Goal: Information Seeking & Learning: Learn about a topic

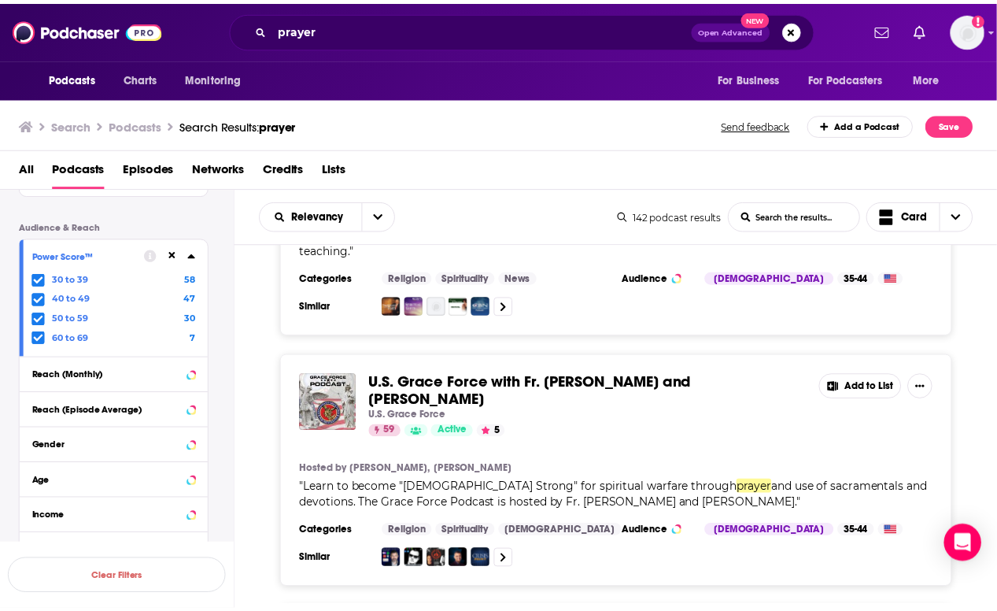
scroll to position [5507, 0]
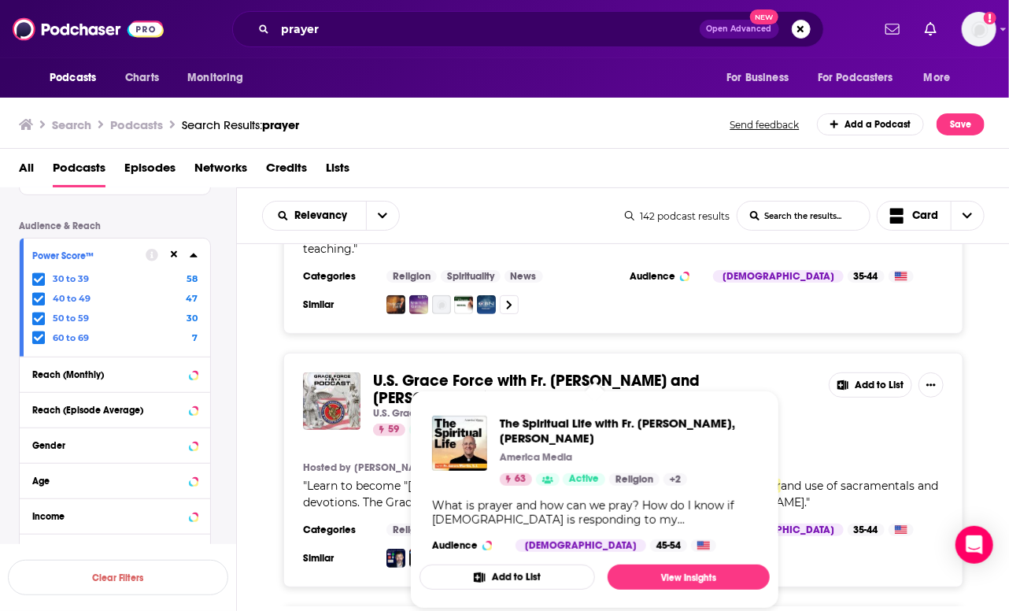
drag, startPoint x: 508, startPoint y: 381, endPoint x: 250, endPoint y: 358, distance: 258.3
drag, startPoint x: 466, startPoint y: 386, endPoint x: 249, endPoint y: 344, distance: 220.4
drag, startPoint x: 494, startPoint y: 388, endPoint x: 298, endPoint y: 382, distance: 196.0
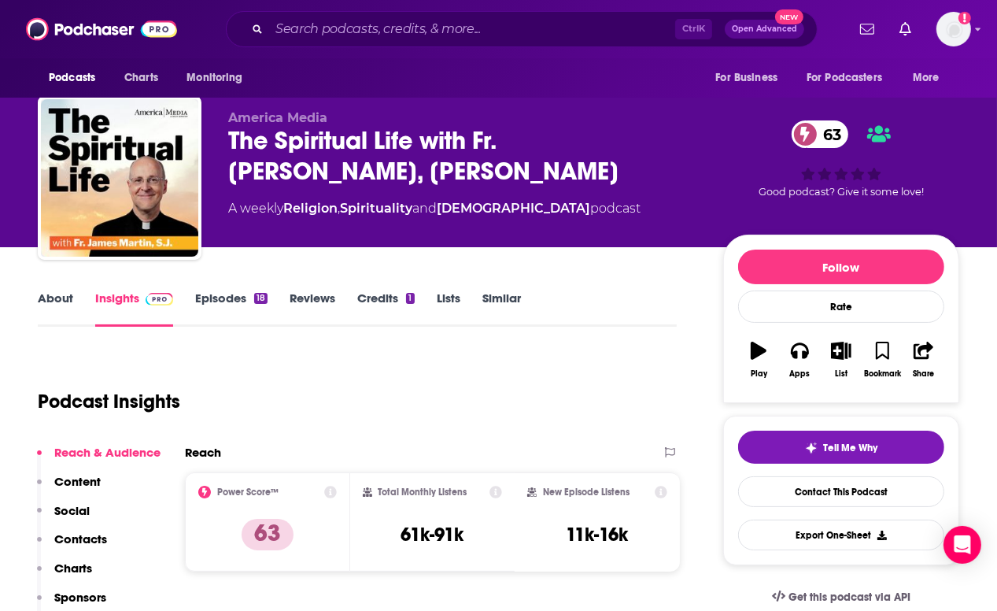
scroll to position [11, 0]
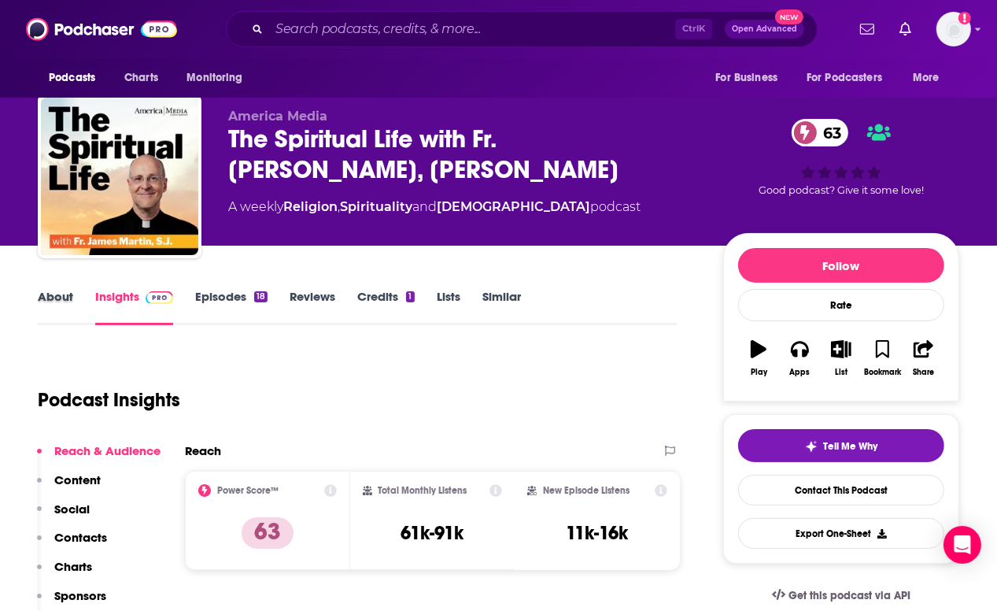
click at [72, 294] on div "About" at bounding box center [66, 307] width 57 height 36
click at [66, 298] on link "About" at bounding box center [55, 307] width 35 height 36
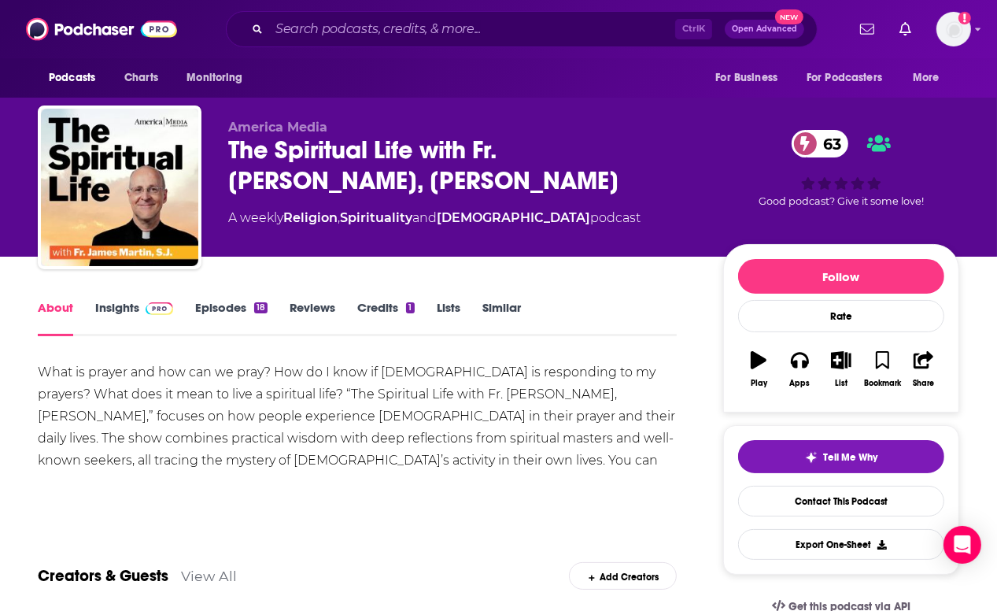
click at [142, 305] on span at bounding box center [156, 307] width 34 height 15
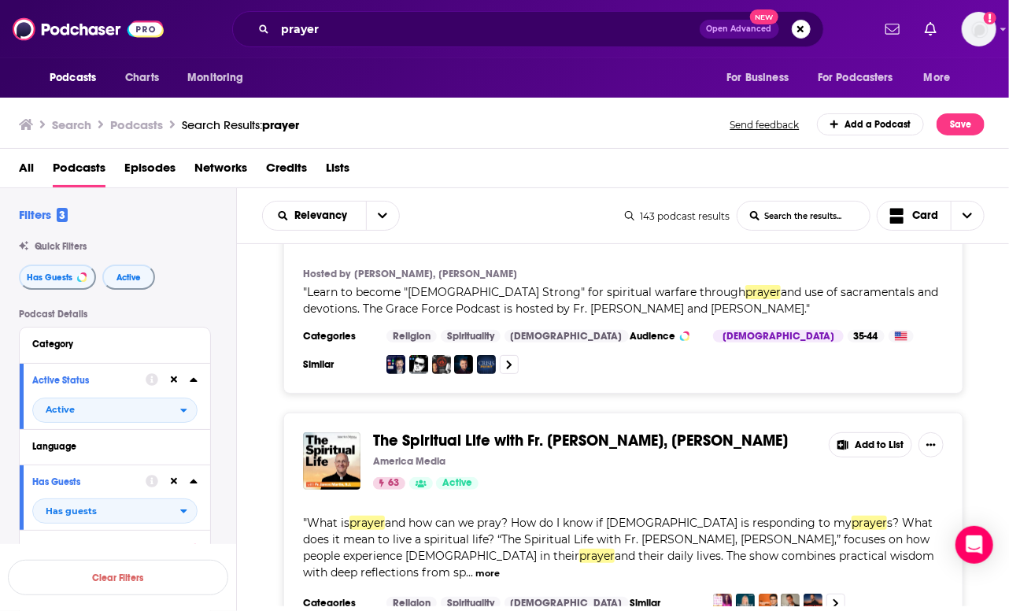
scroll to position [5833, 0]
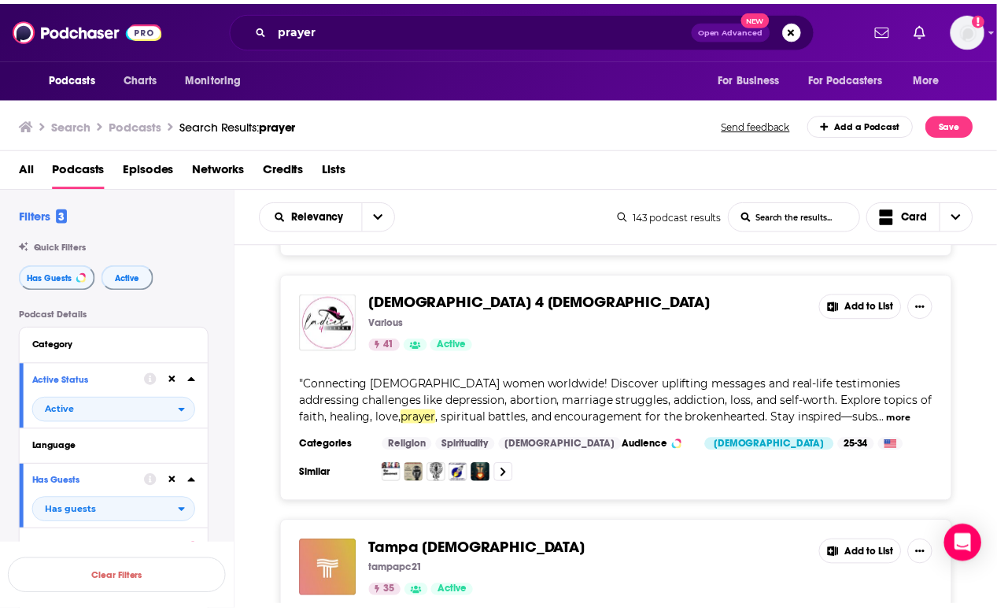
scroll to position [9811, 0]
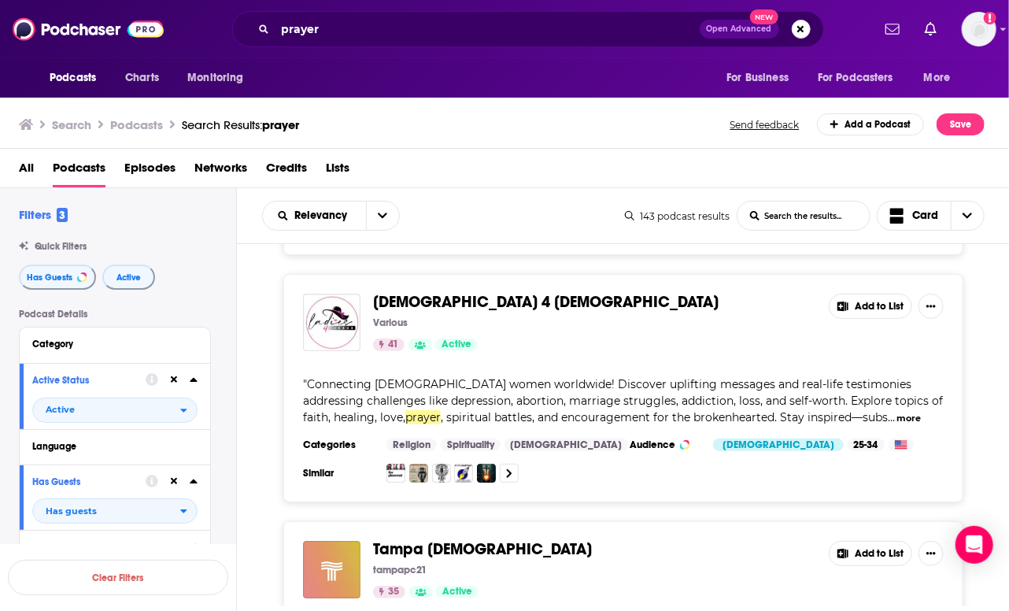
drag, startPoint x: 409, startPoint y: 355, endPoint x: 459, endPoint y: 383, distance: 57.1
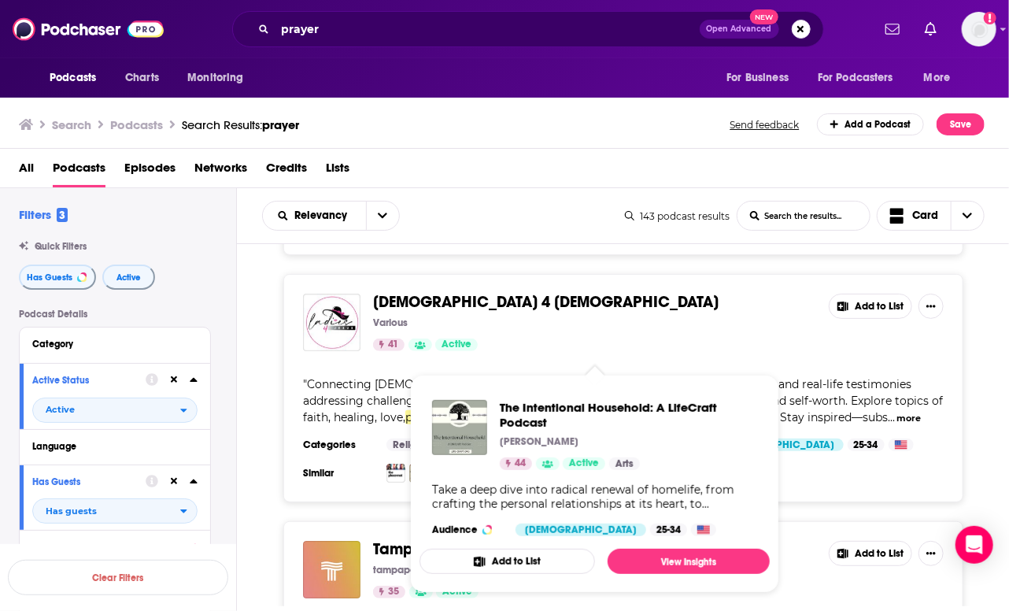
drag, startPoint x: 450, startPoint y: 367, endPoint x: 401, endPoint y: 364, distance: 49.7
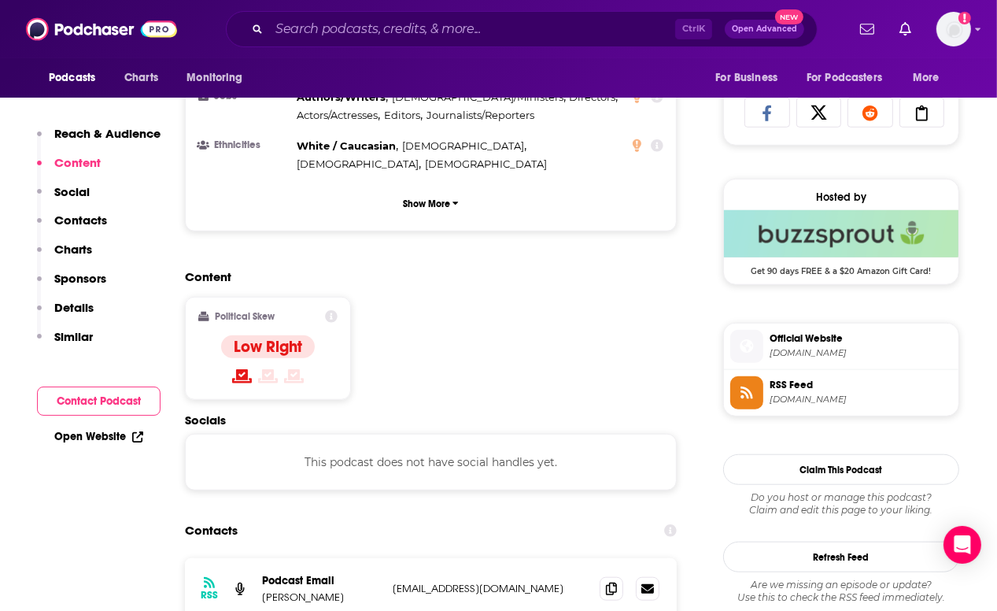
scroll to position [1029, 0]
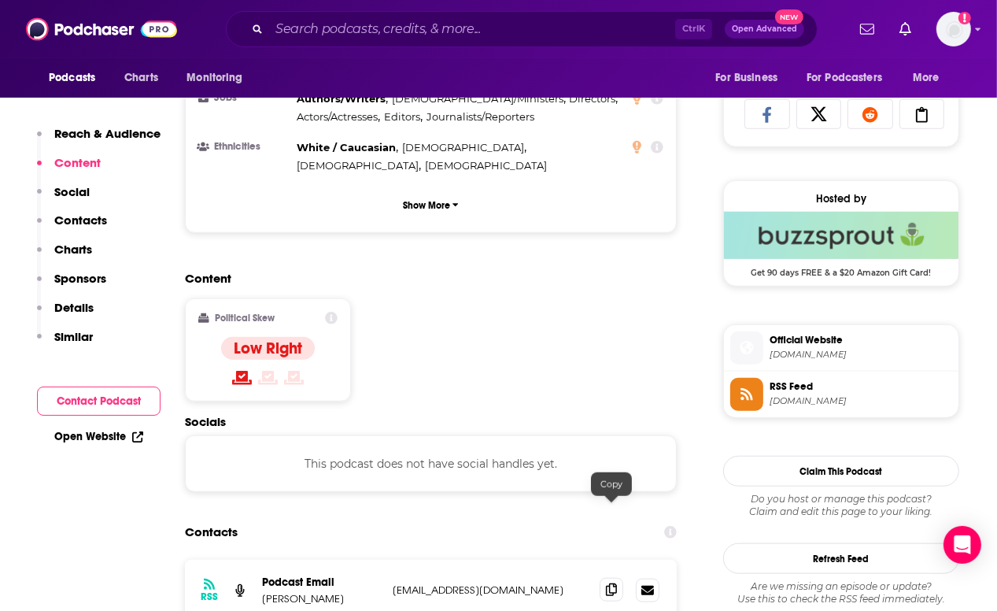
click at [612, 583] on icon at bounding box center [611, 589] width 11 height 13
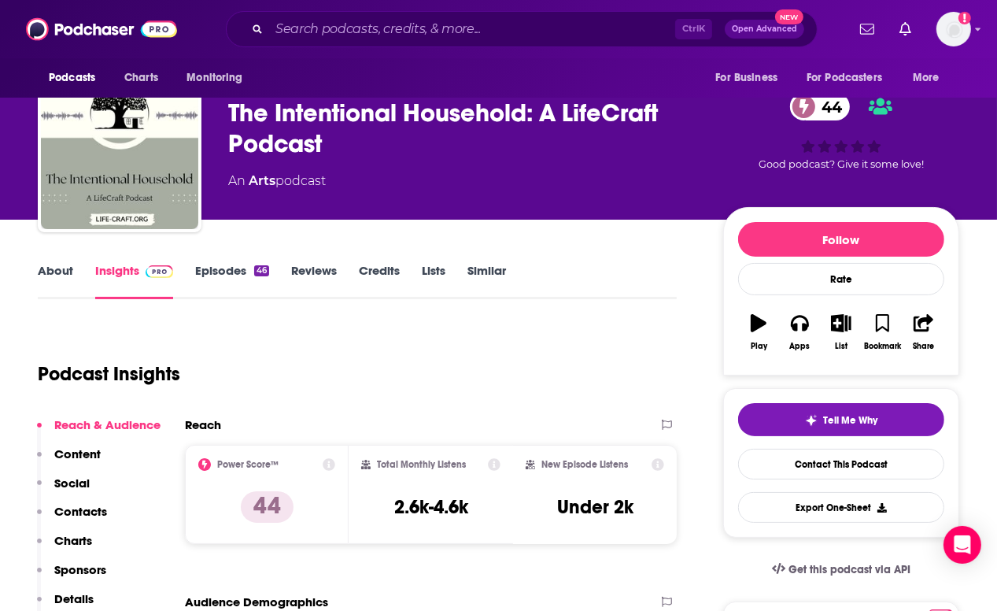
scroll to position [38, 0]
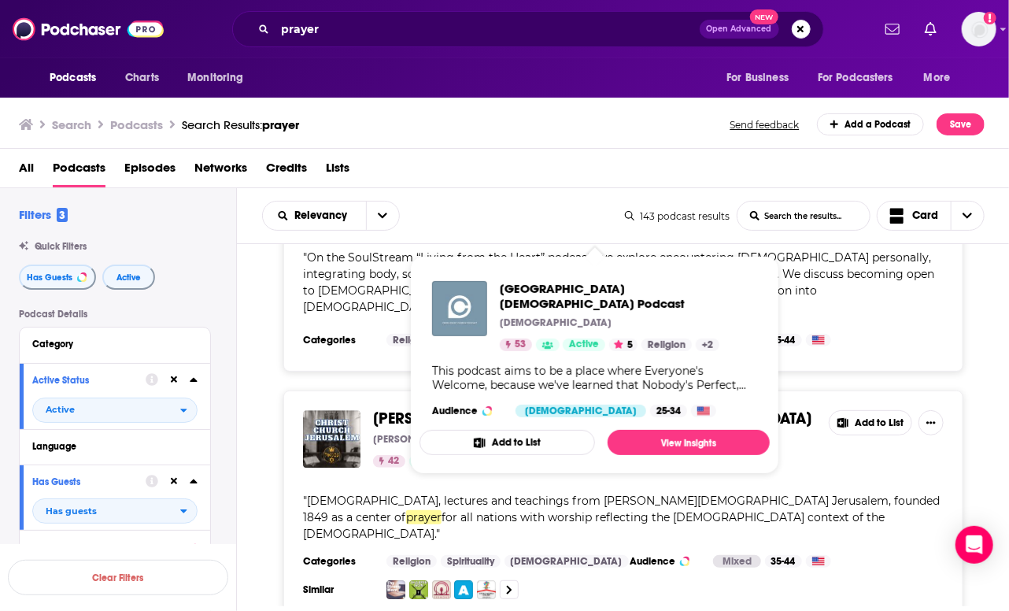
scroll to position [9449, 0]
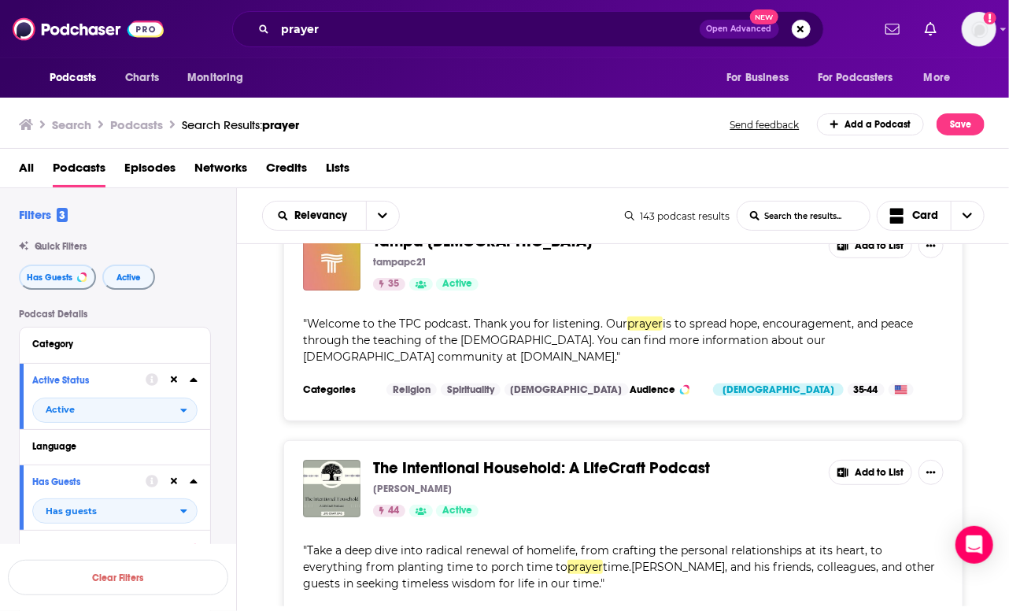
scroll to position [10120, 0]
drag, startPoint x: 434, startPoint y: 279, endPoint x: 251, endPoint y: 349, distance: 196.3
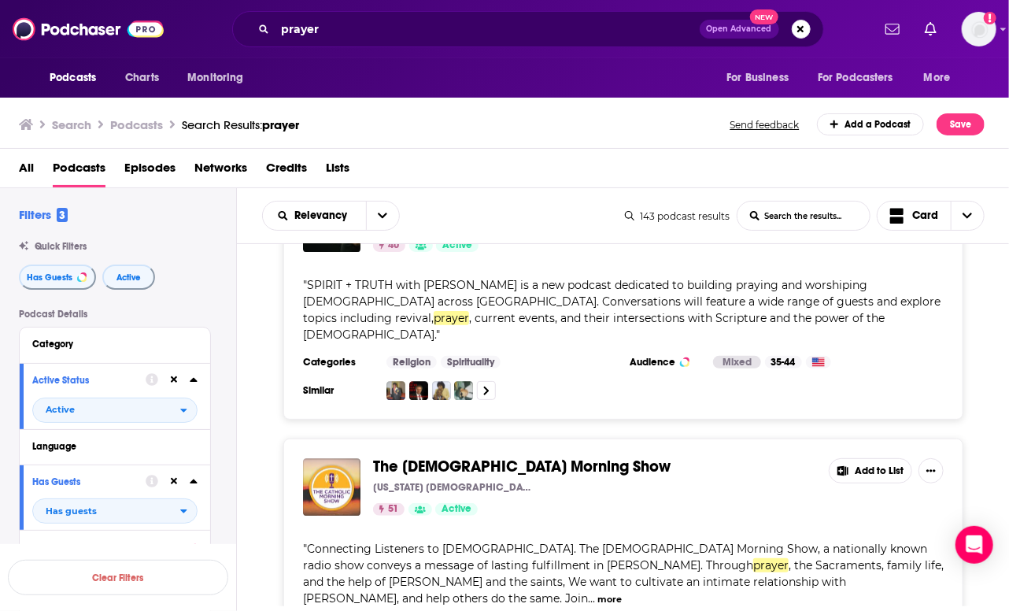
scroll to position [11819, 0]
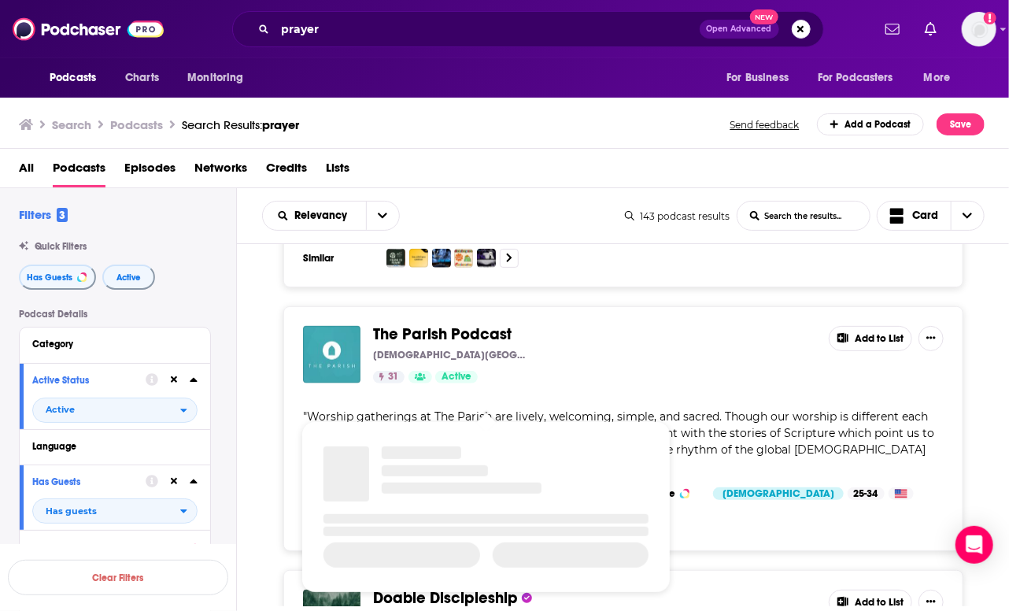
scroll to position [13531, 0]
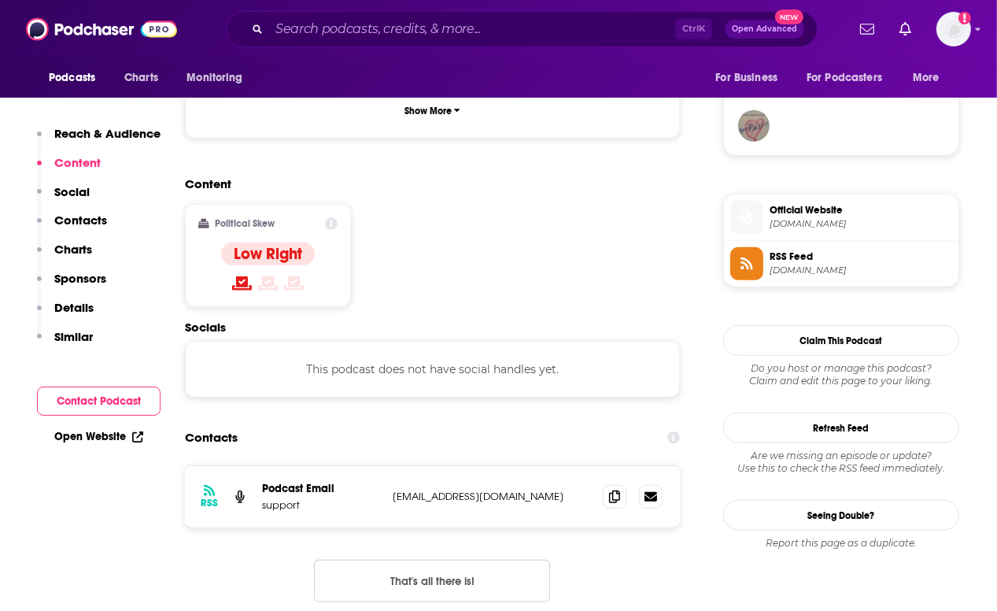
scroll to position [1143, 0]
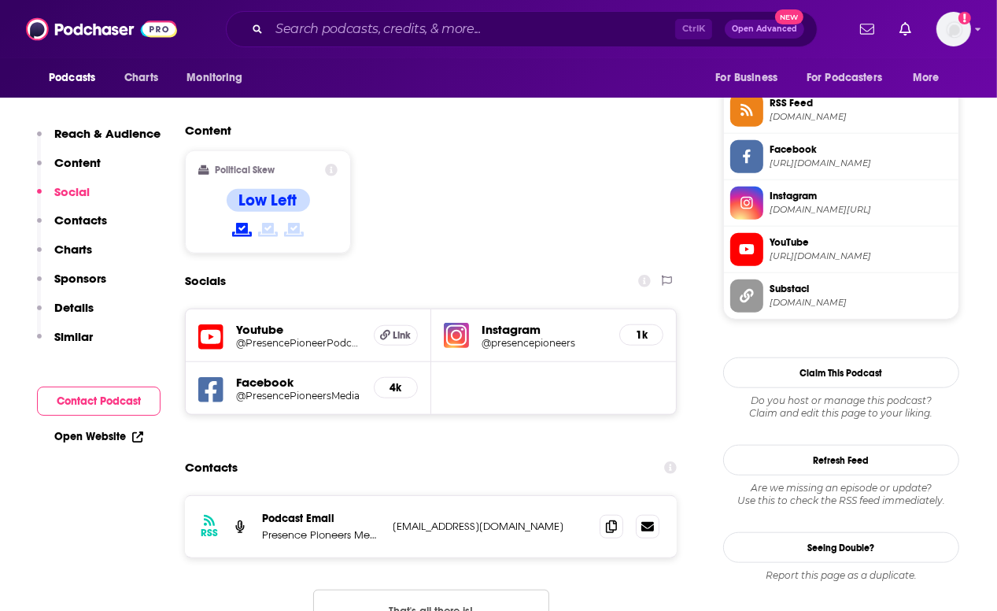
scroll to position [1176, 0]
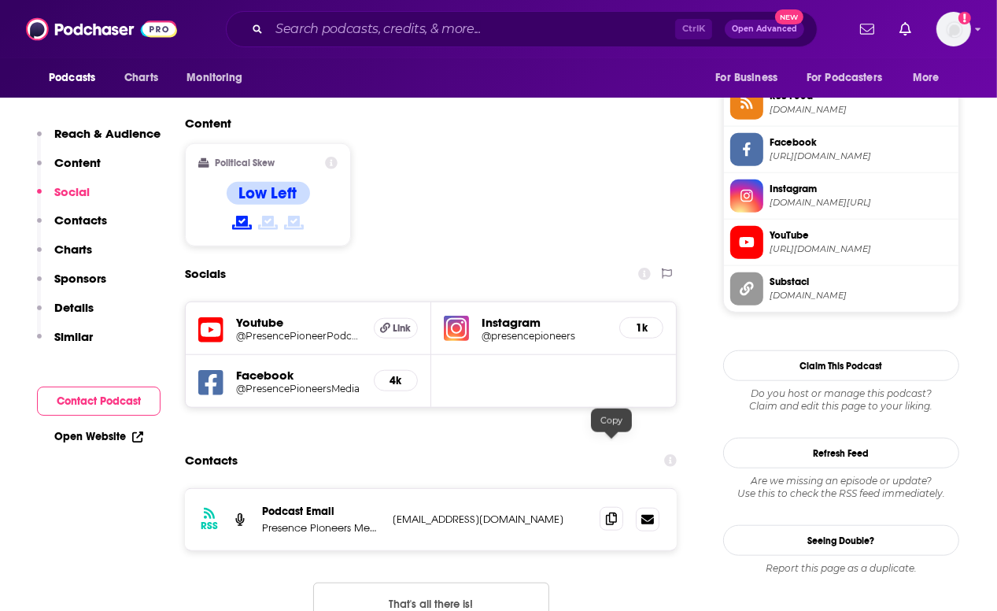
click at [608, 512] on icon at bounding box center [611, 518] width 11 height 13
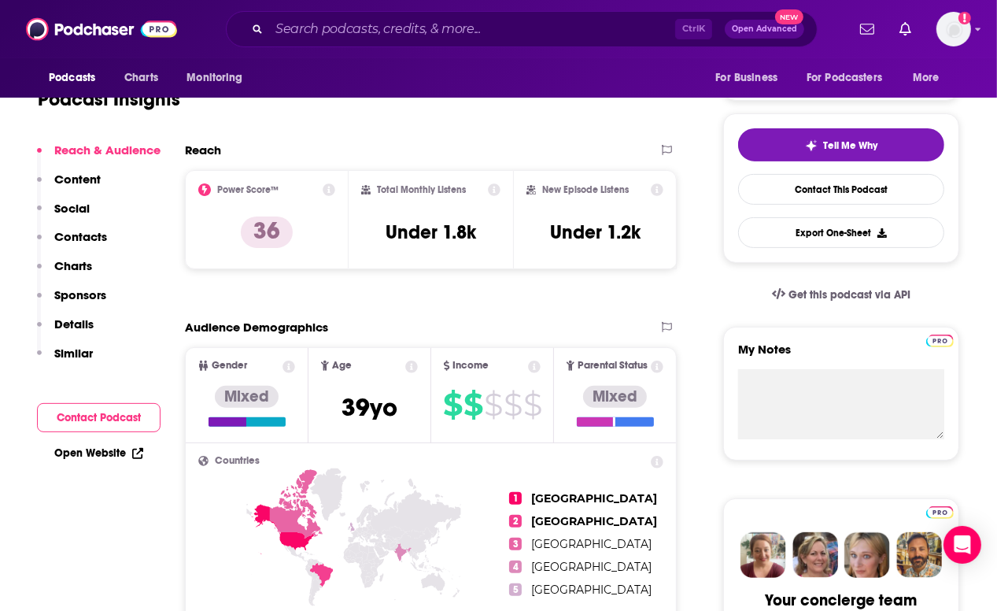
scroll to position [0, 0]
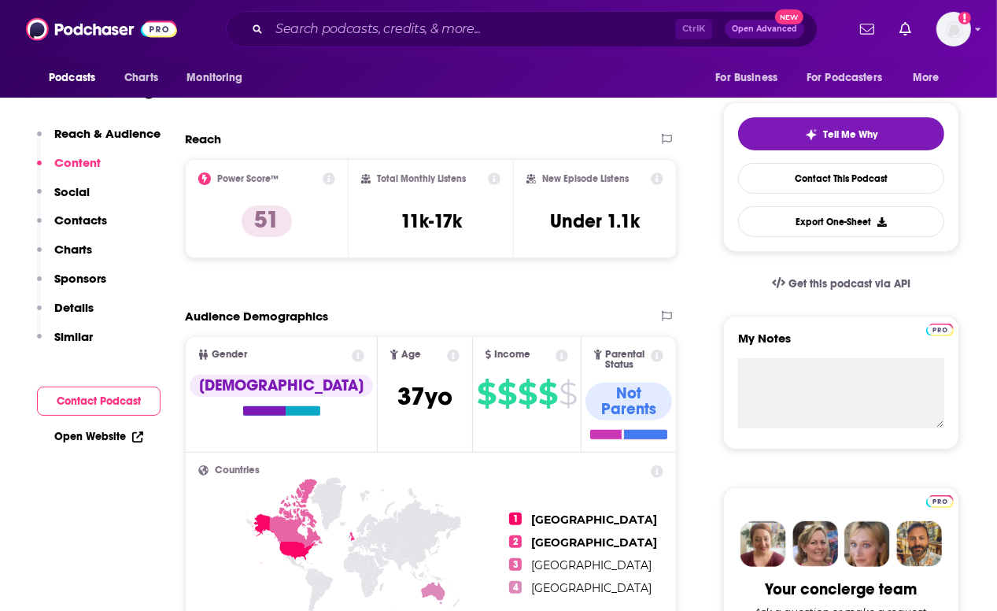
scroll to position [277, 0]
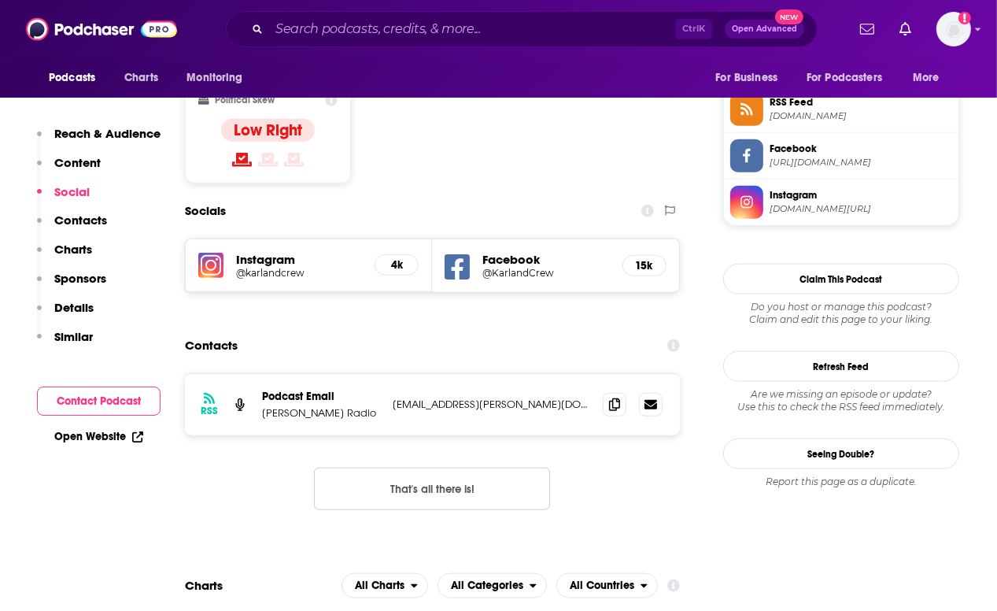
scroll to position [1294, 0]
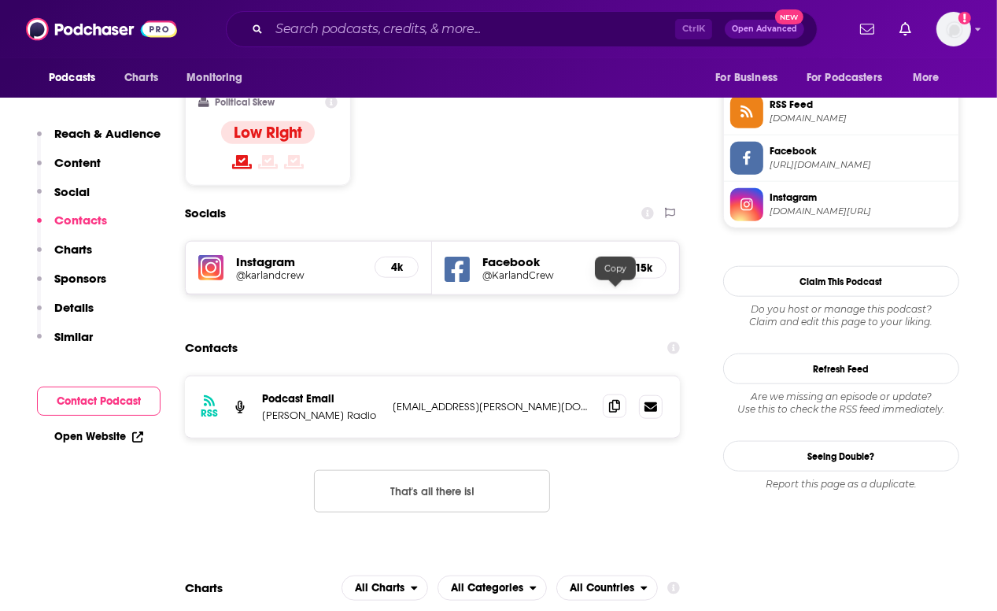
click at [619, 400] on icon at bounding box center [614, 406] width 11 height 13
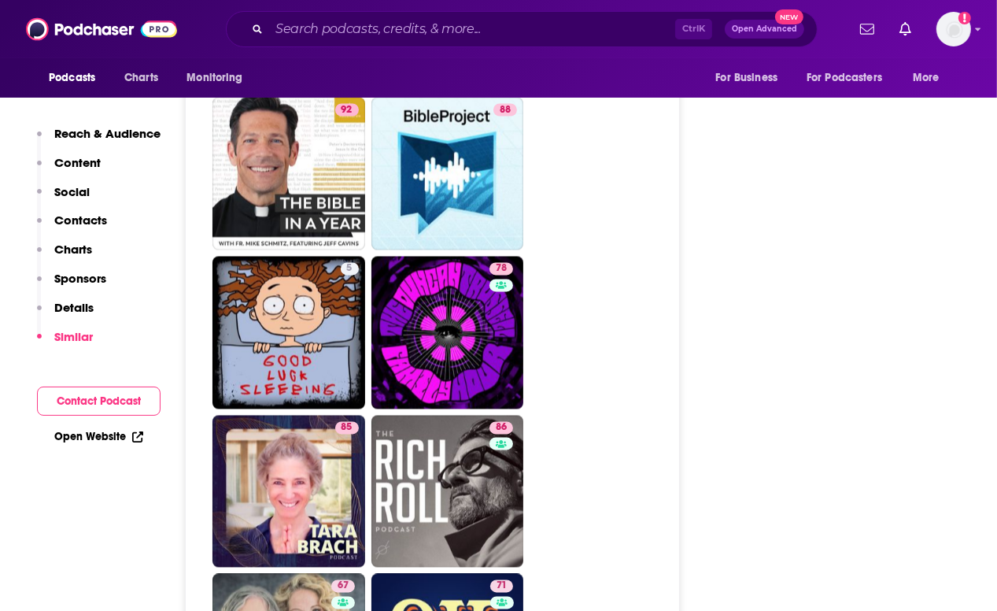
scroll to position [2454, 0]
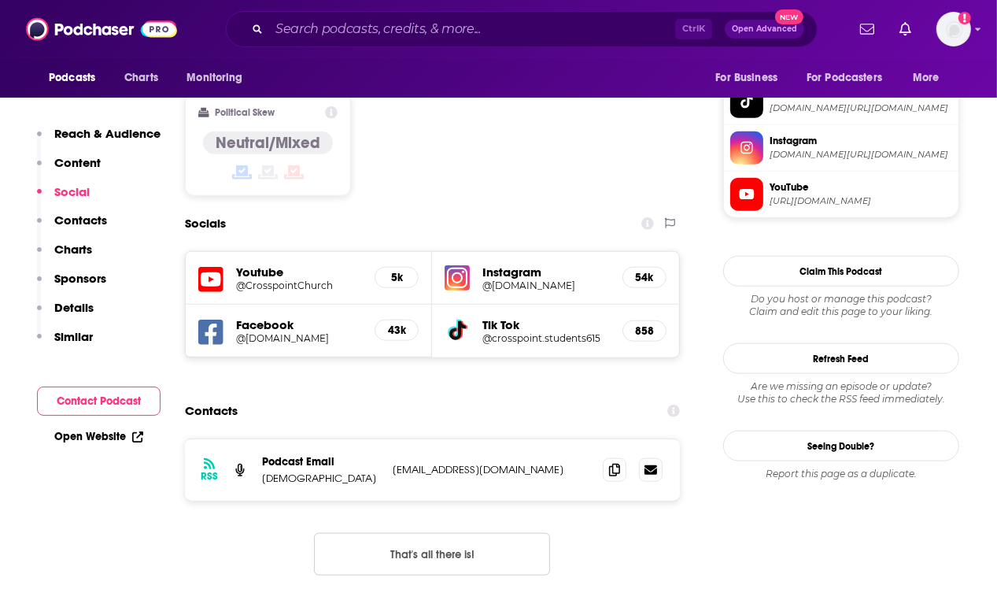
scroll to position [1272, 0]
click at [611, 462] on icon at bounding box center [614, 468] width 11 height 13
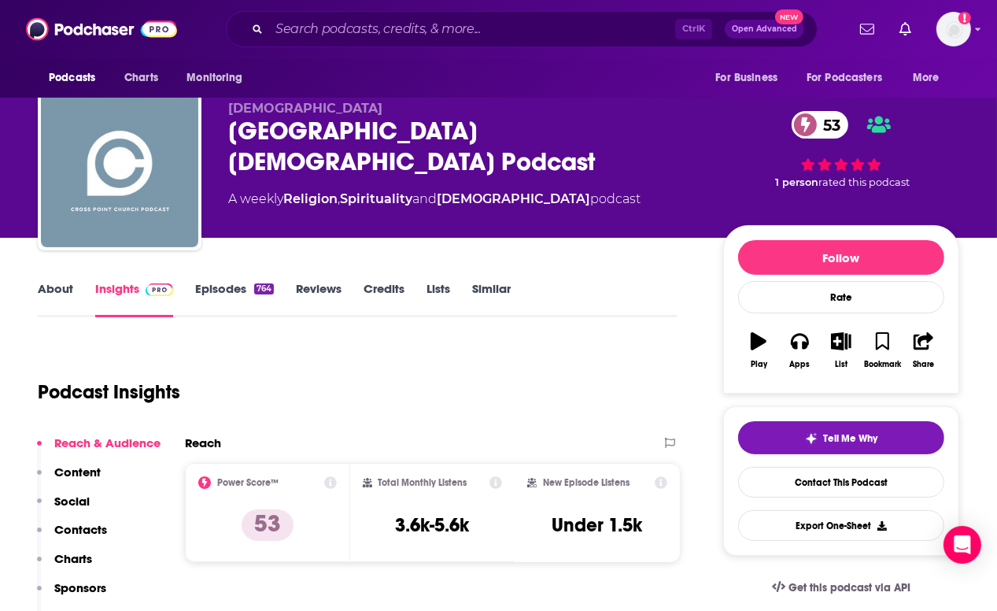
scroll to position [20, 0]
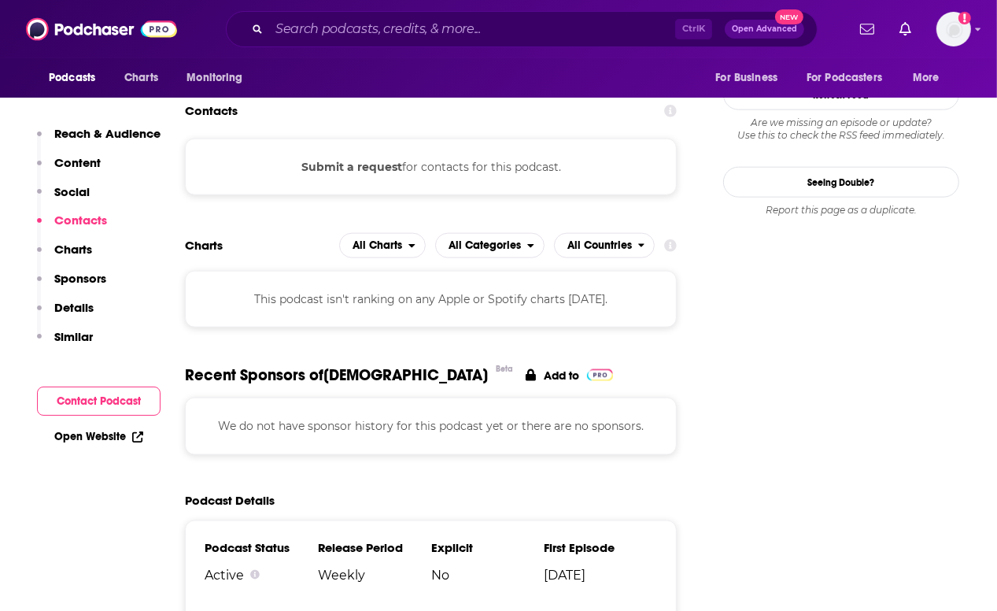
scroll to position [1542, 0]
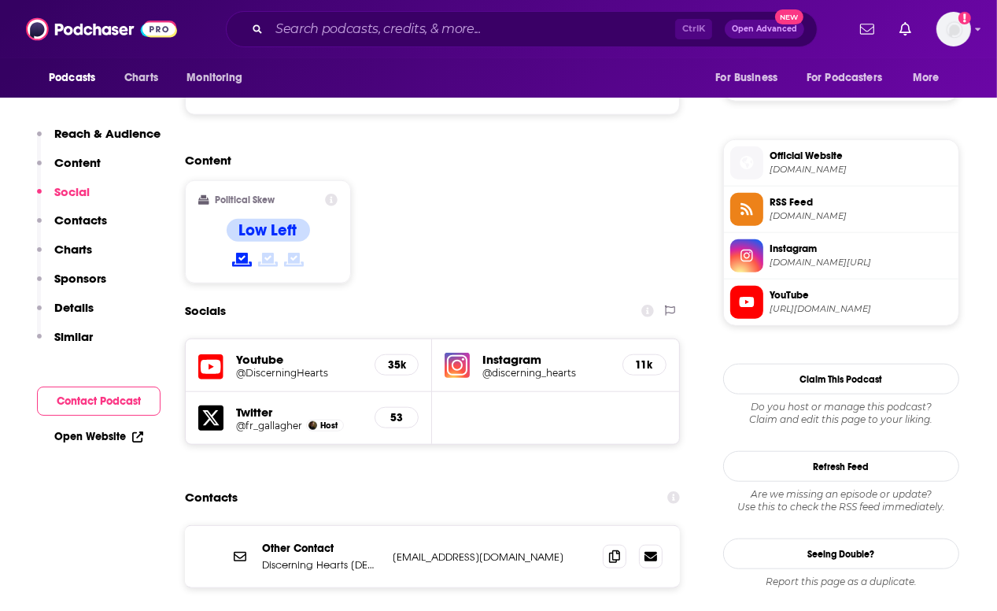
scroll to position [1196, 0]
click at [616, 549] on icon at bounding box center [614, 555] width 11 height 13
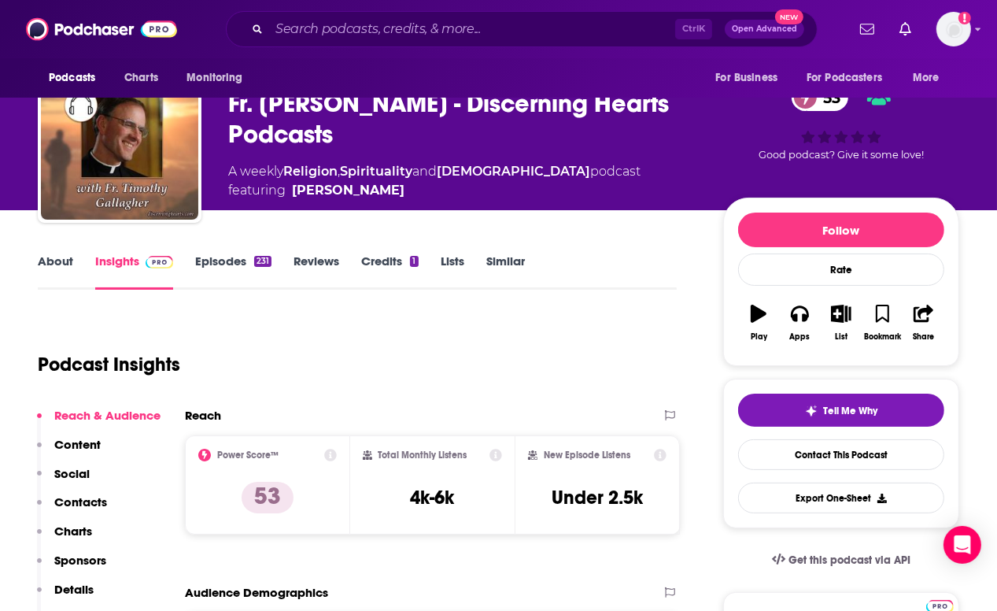
scroll to position [0, 0]
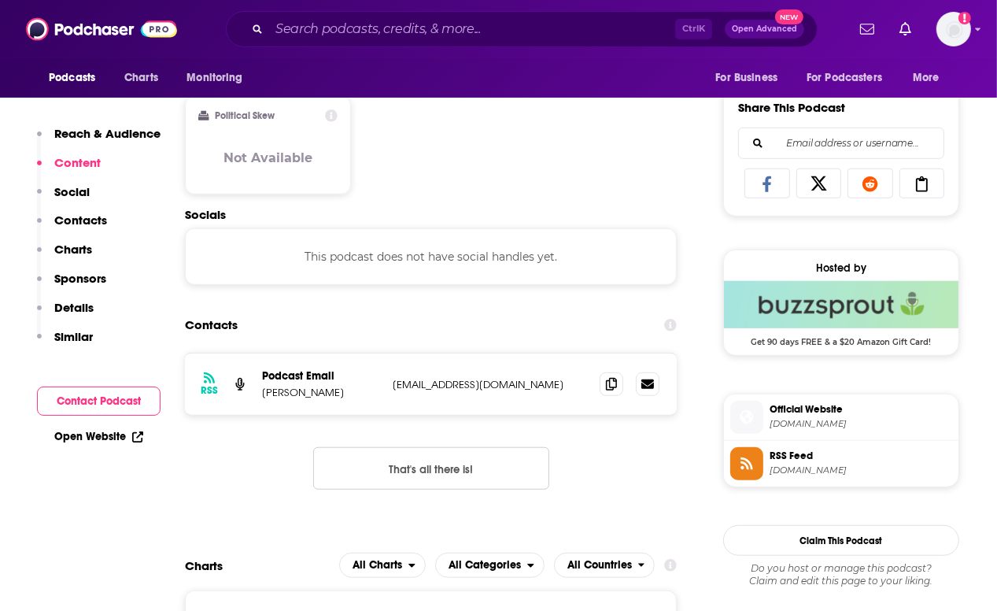
scroll to position [962, 0]
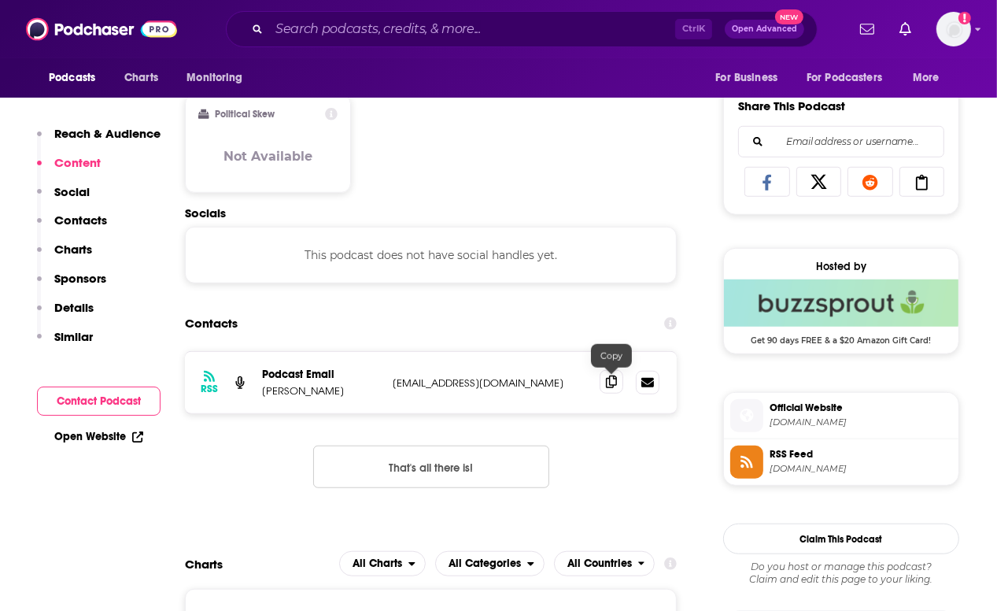
click at [609, 382] on icon at bounding box center [611, 381] width 11 height 13
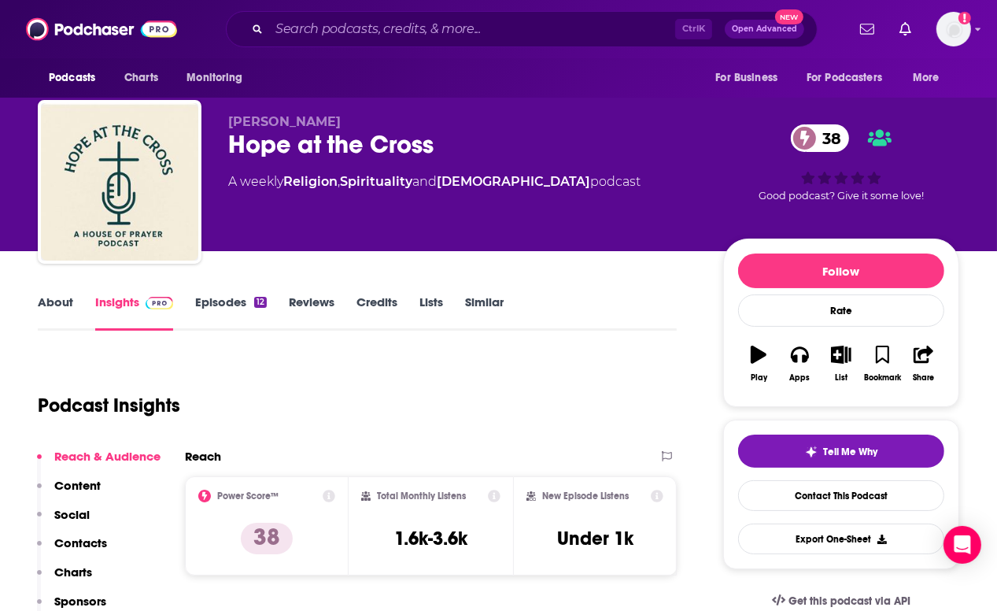
scroll to position [0, 0]
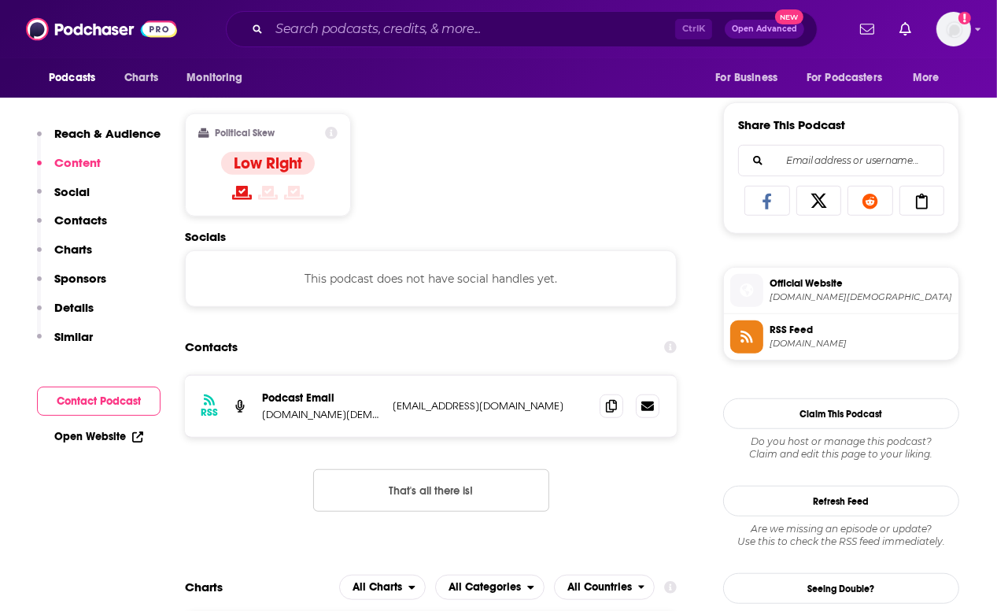
scroll to position [944, 0]
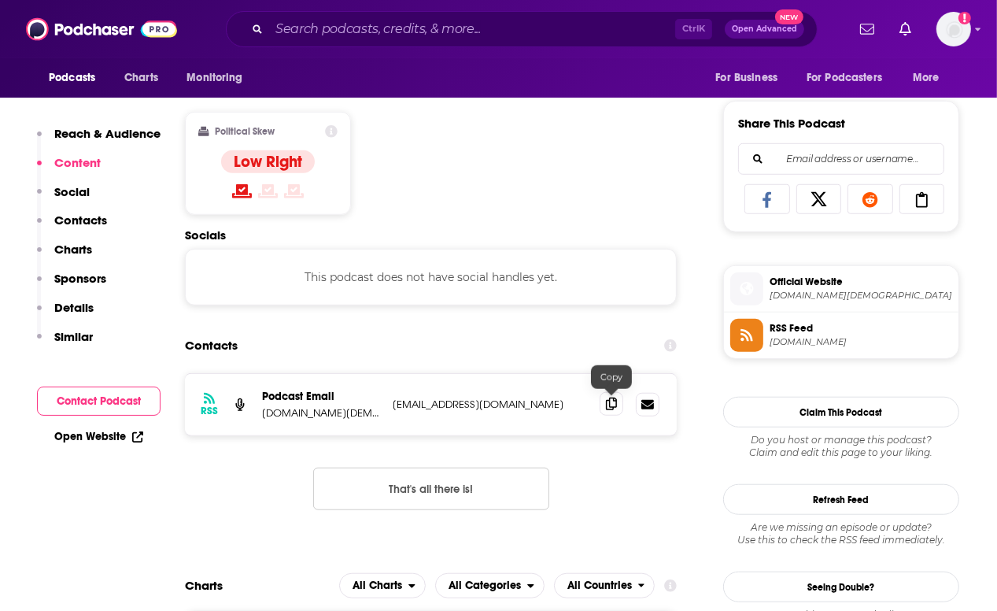
click at [616, 401] on icon at bounding box center [611, 403] width 11 height 13
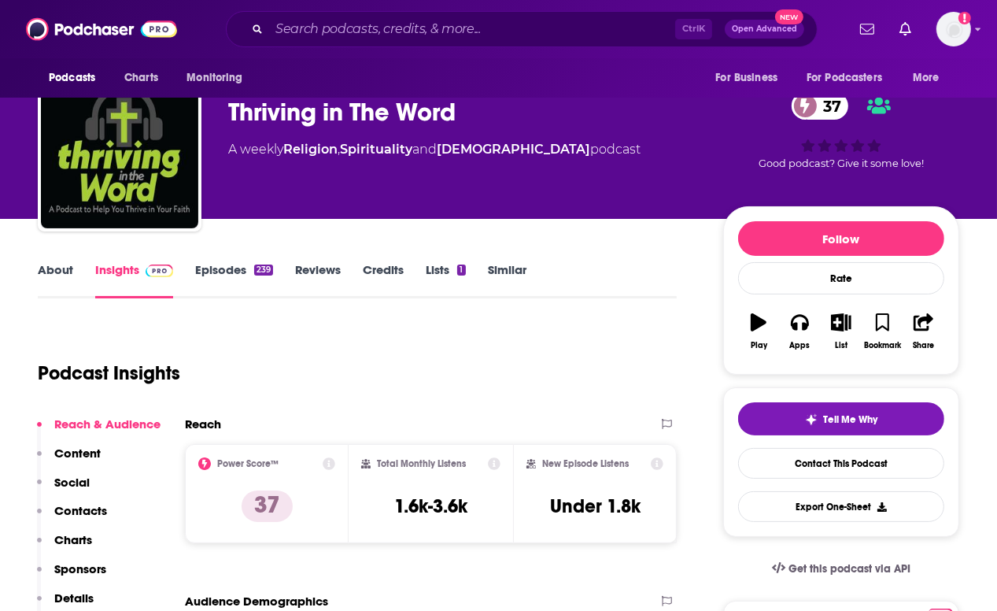
scroll to position [0, 0]
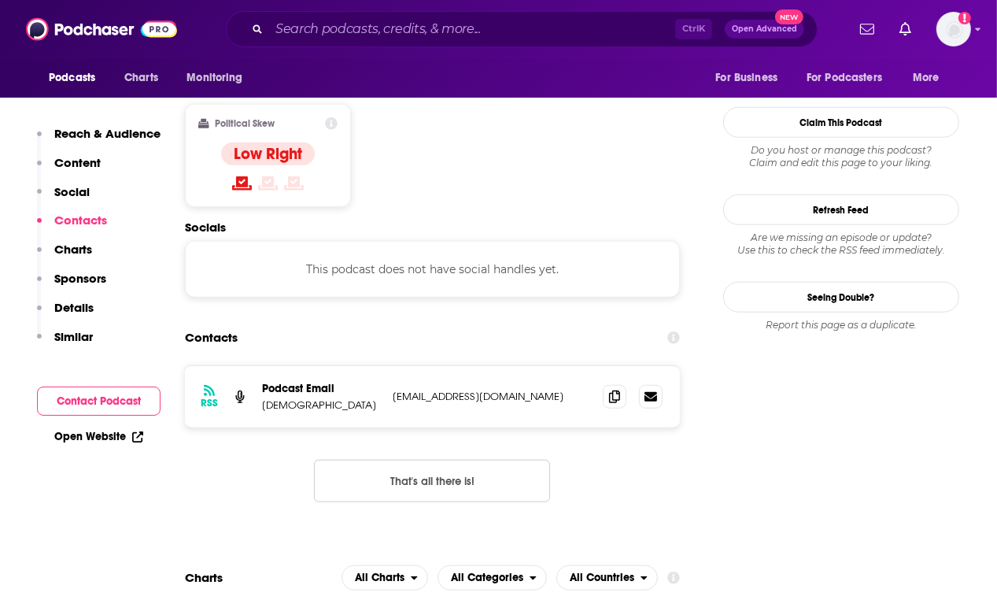
scroll to position [1234, 0]
click at [614, 384] on span at bounding box center [615, 396] width 24 height 24
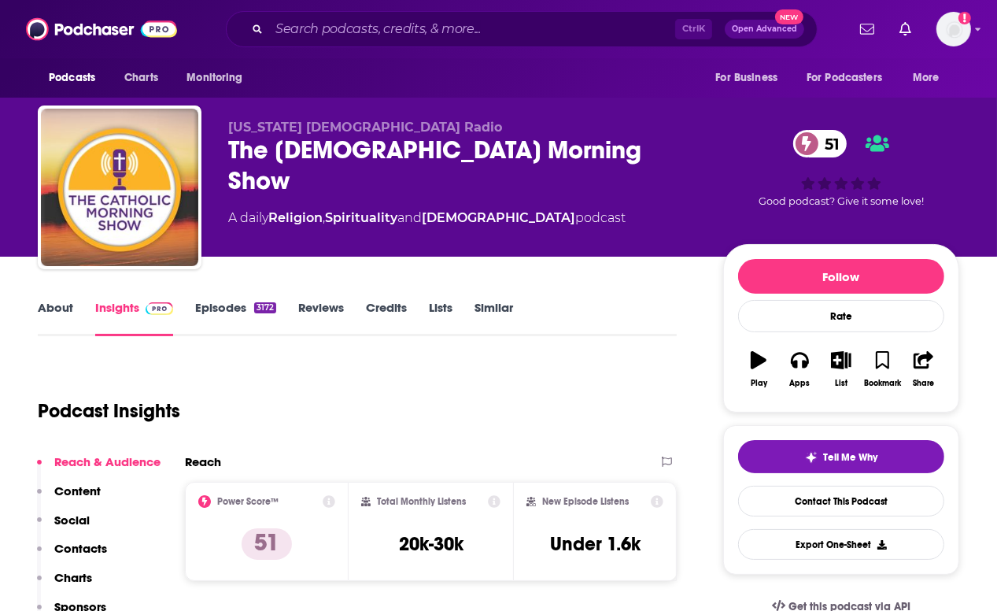
click at [47, 315] on link "About" at bounding box center [55, 318] width 35 height 36
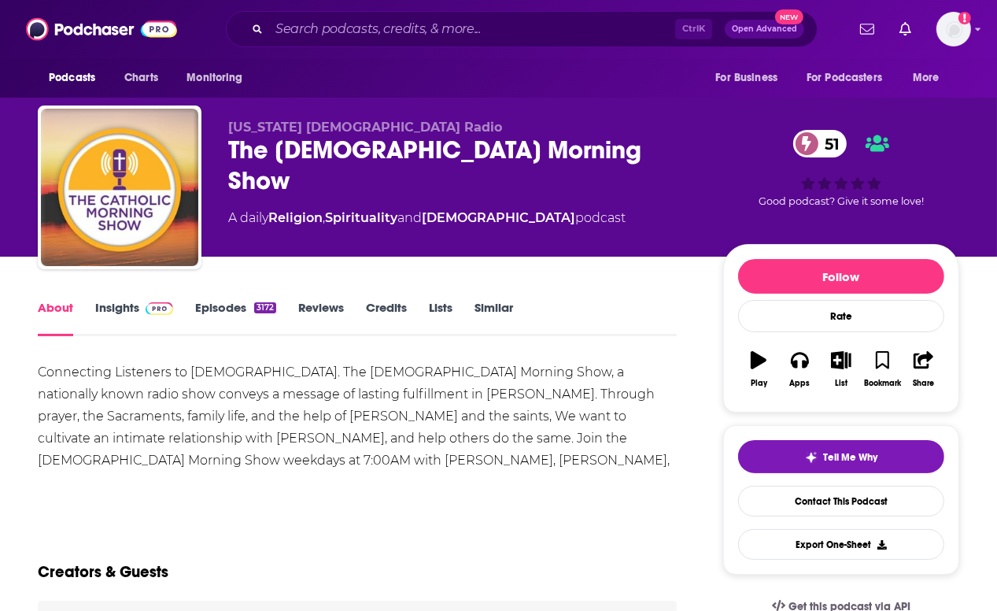
click at [148, 308] on img at bounding box center [160, 308] width 28 height 13
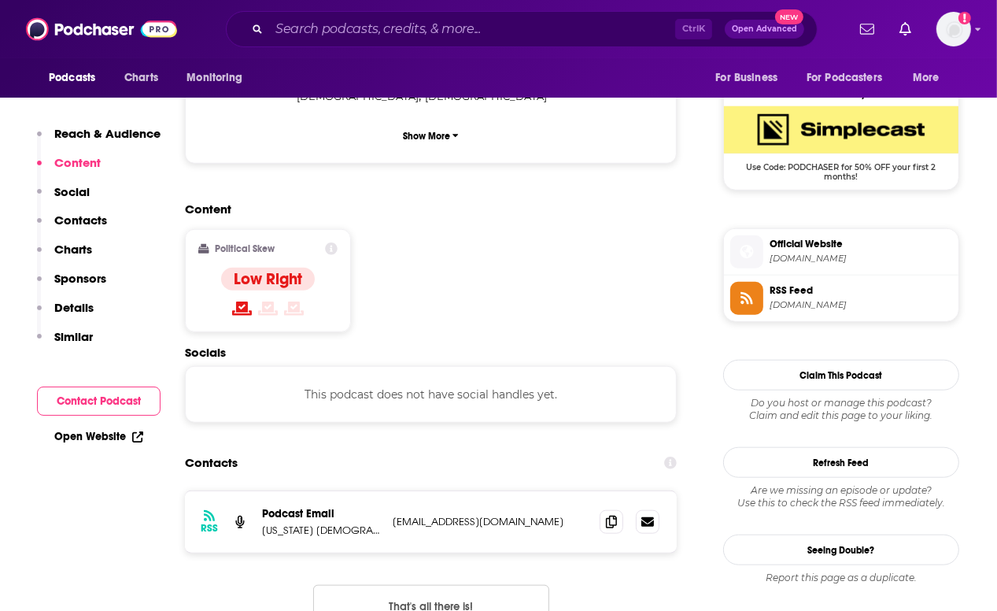
scroll to position [1138, 0]
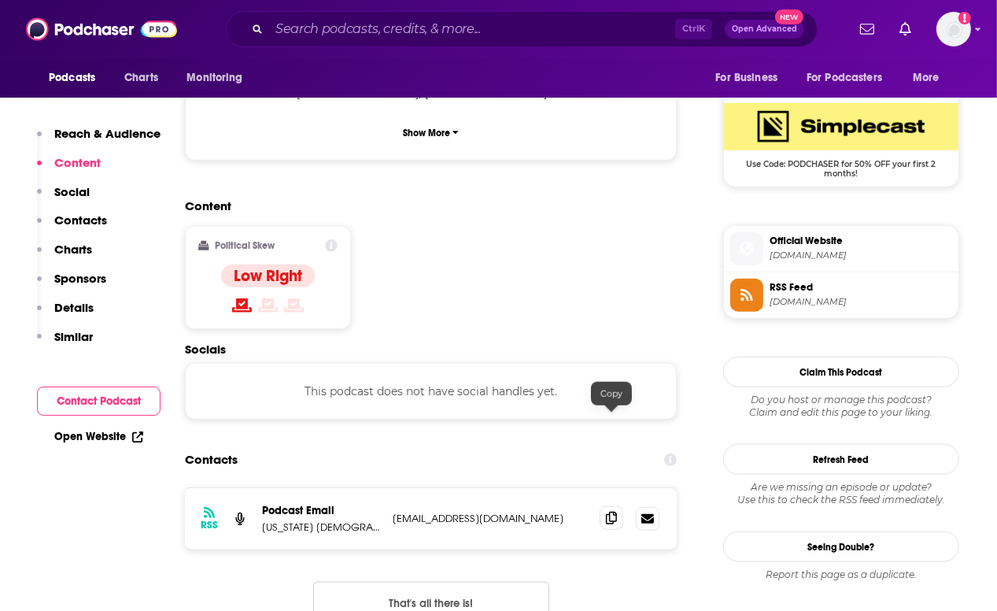
click at [604, 506] on span at bounding box center [612, 518] width 24 height 24
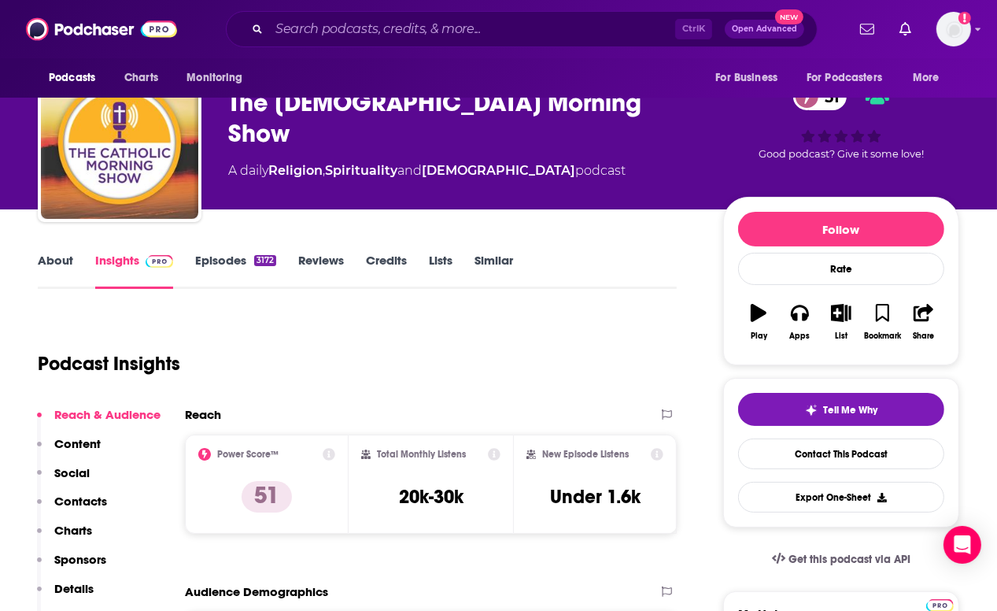
scroll to position [76, 0]
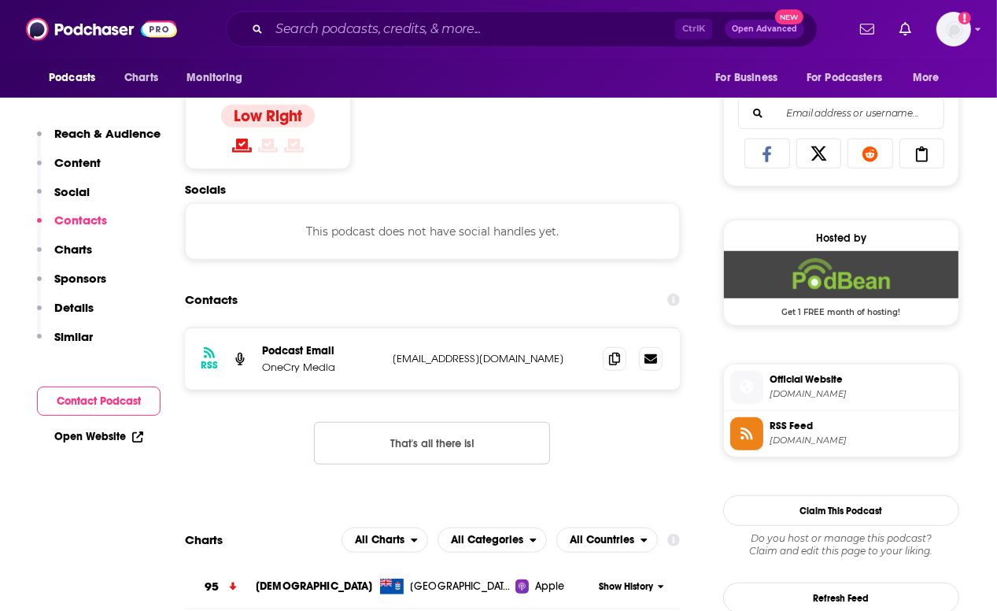
scroll to position [991, 0]
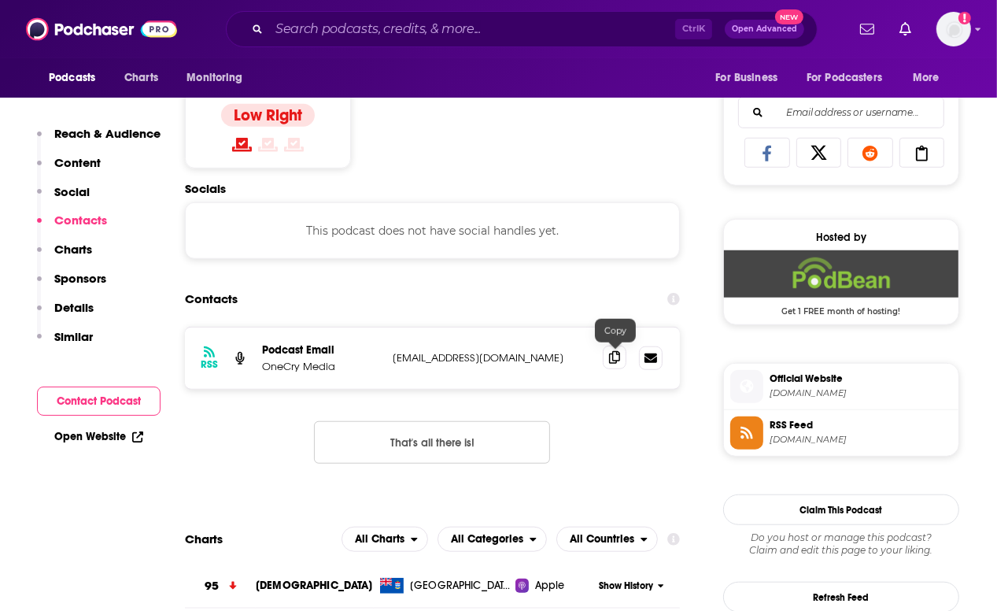
click at [615, 349] on span at bounding box center [615, 357] width 24 height 24
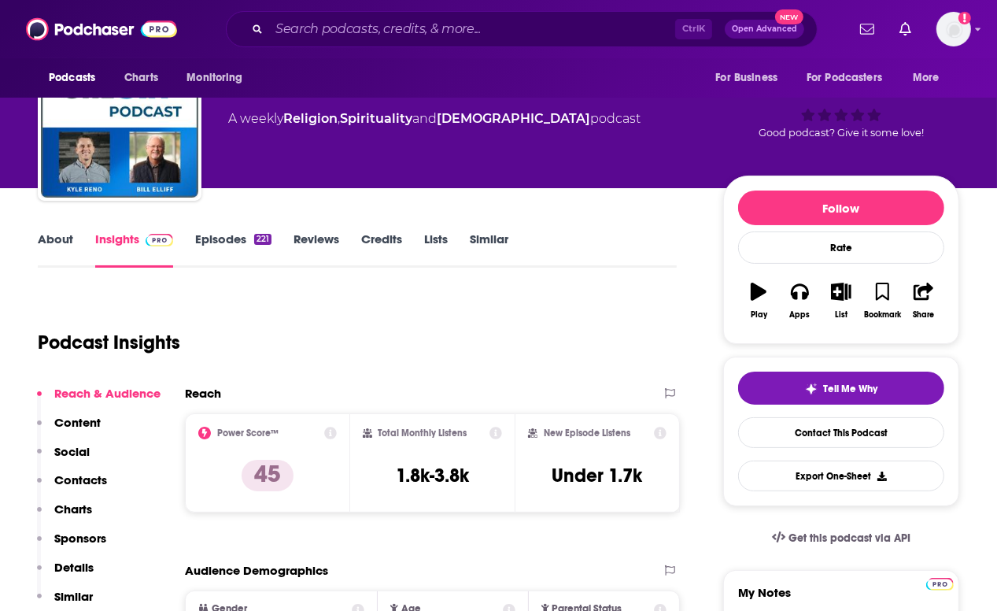
scroll to position [0, 0]
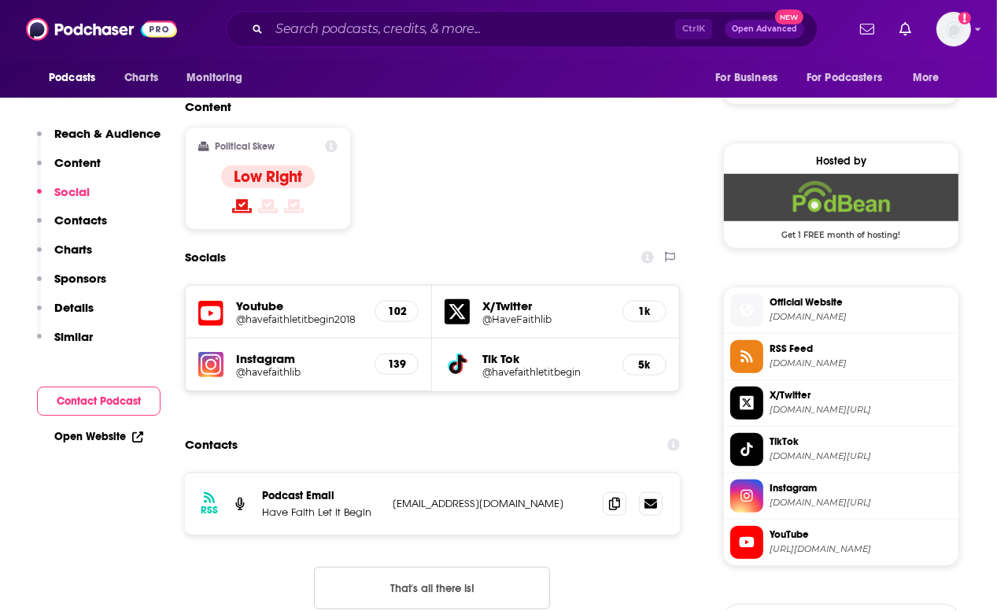
scroll to position [1195, 0]
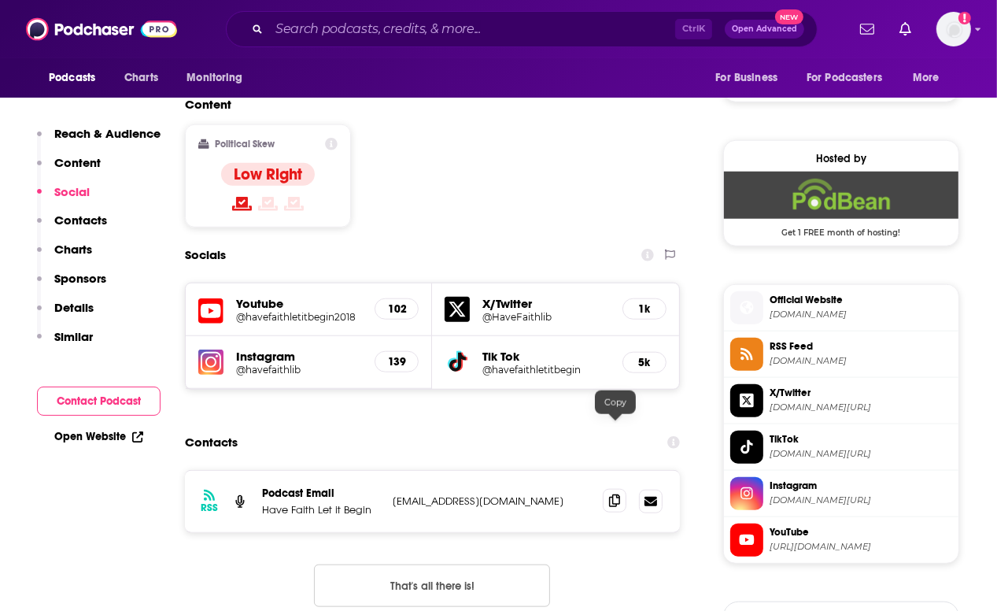
click at [618, 489] on span at bounding box center [615, 501] width 24 height 24
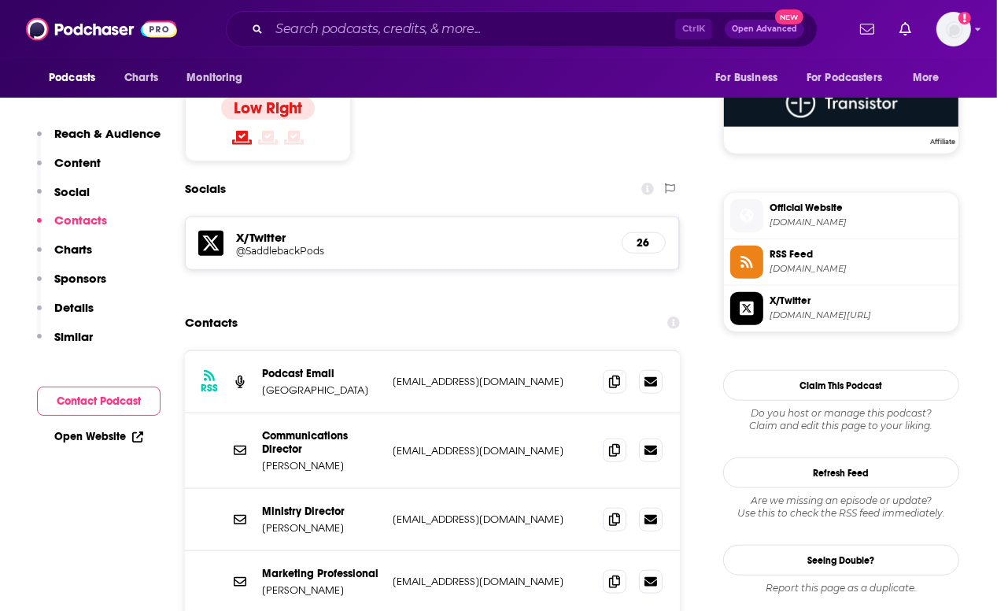
scroll to position [1289, 0]
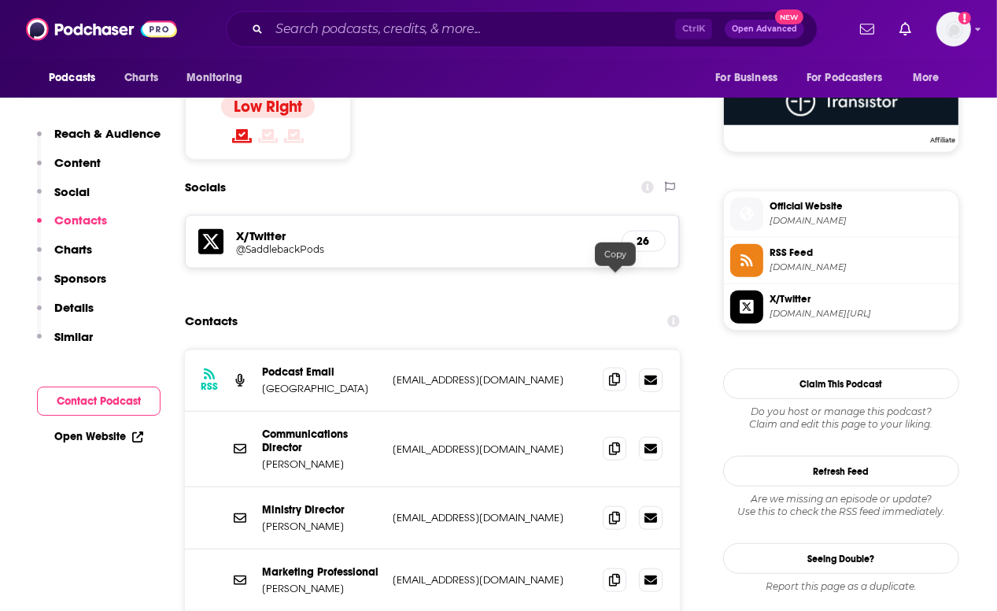
click at [614, 373] on icon at bounding box center [614, 379] width 11 height 13
click at [608, 436] on span at bounding box center [615, 448] width 24 height 24
click at [612, 567] on span at bounding box center [615, 579] width 24 height 24
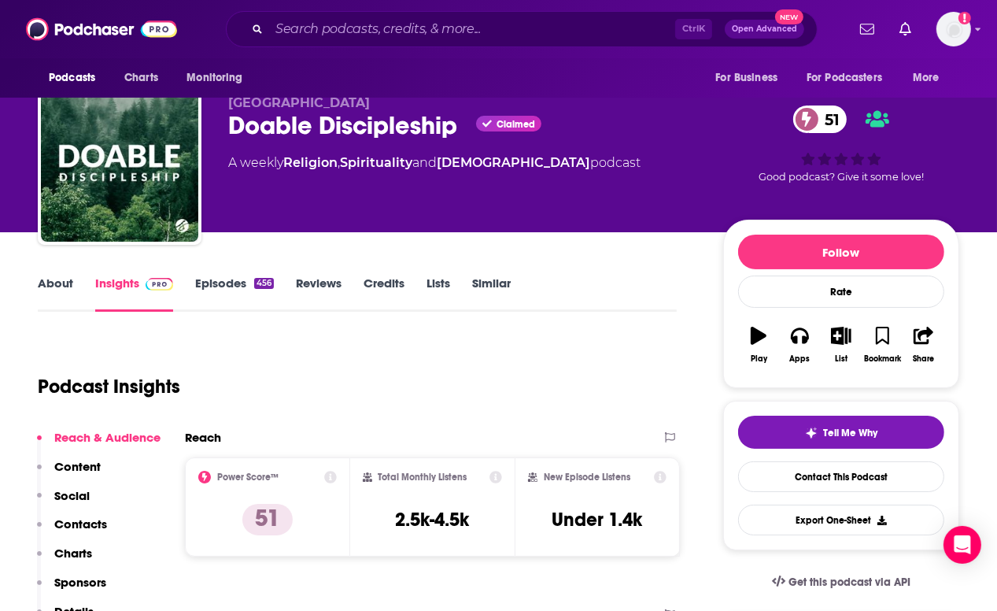
scroll to position [0, 0]
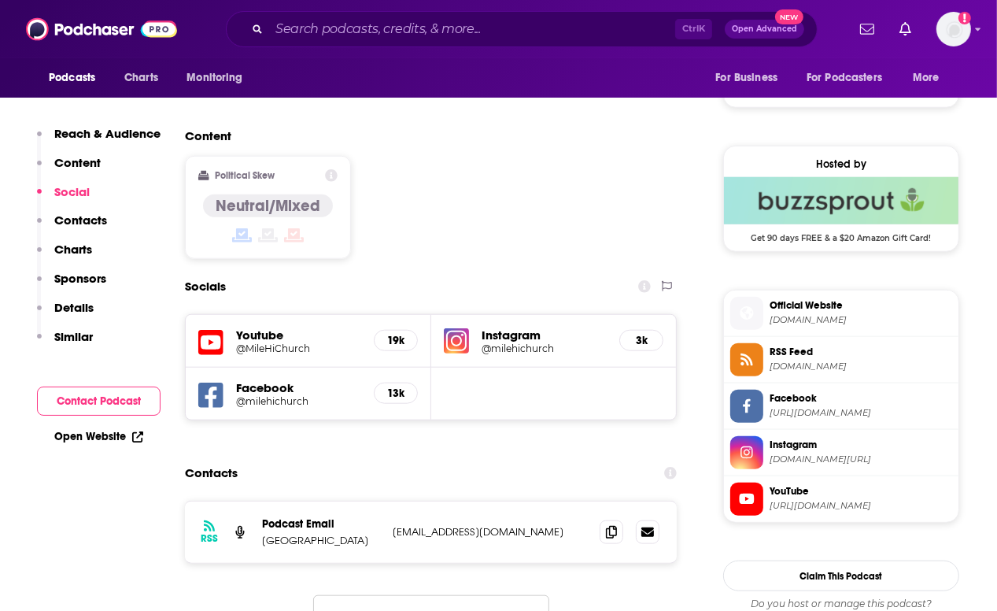
scroll to position [1202, 0]
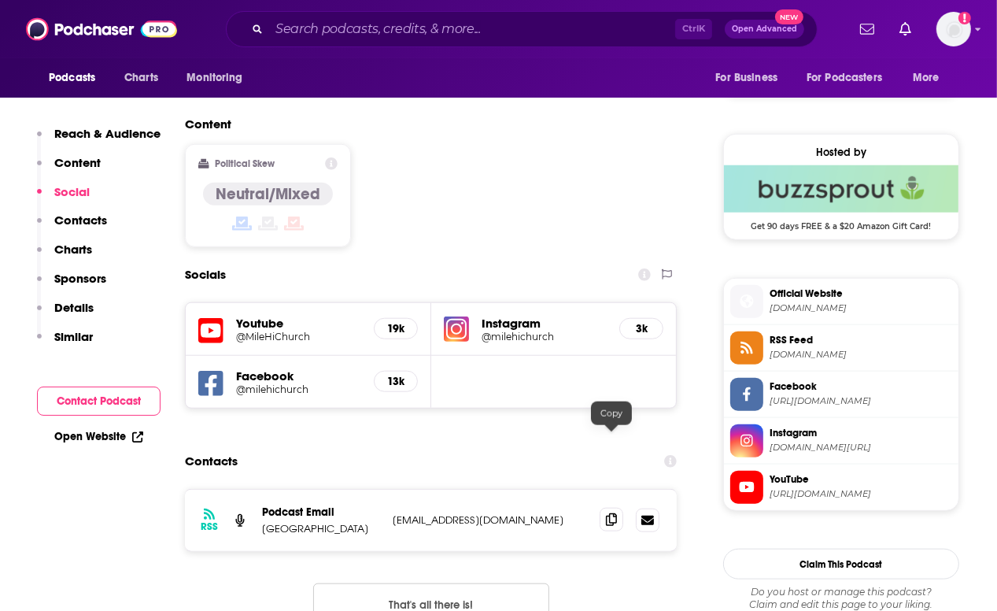
click at [607, 513] on icon at bounding box center [611, 519] width 11 height 13
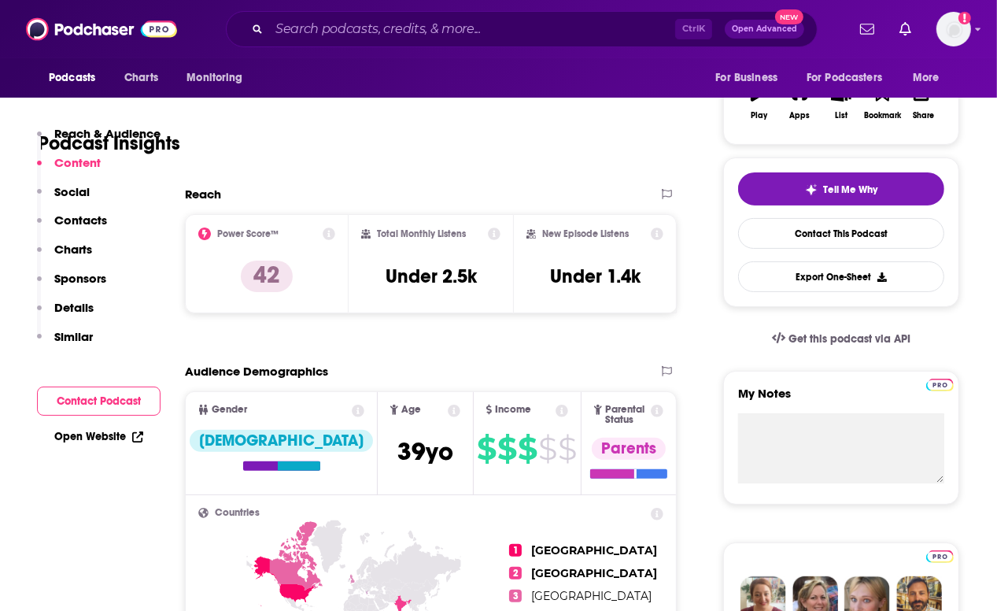
scroll to position [0, 0]
